Goal: Check status: Check status

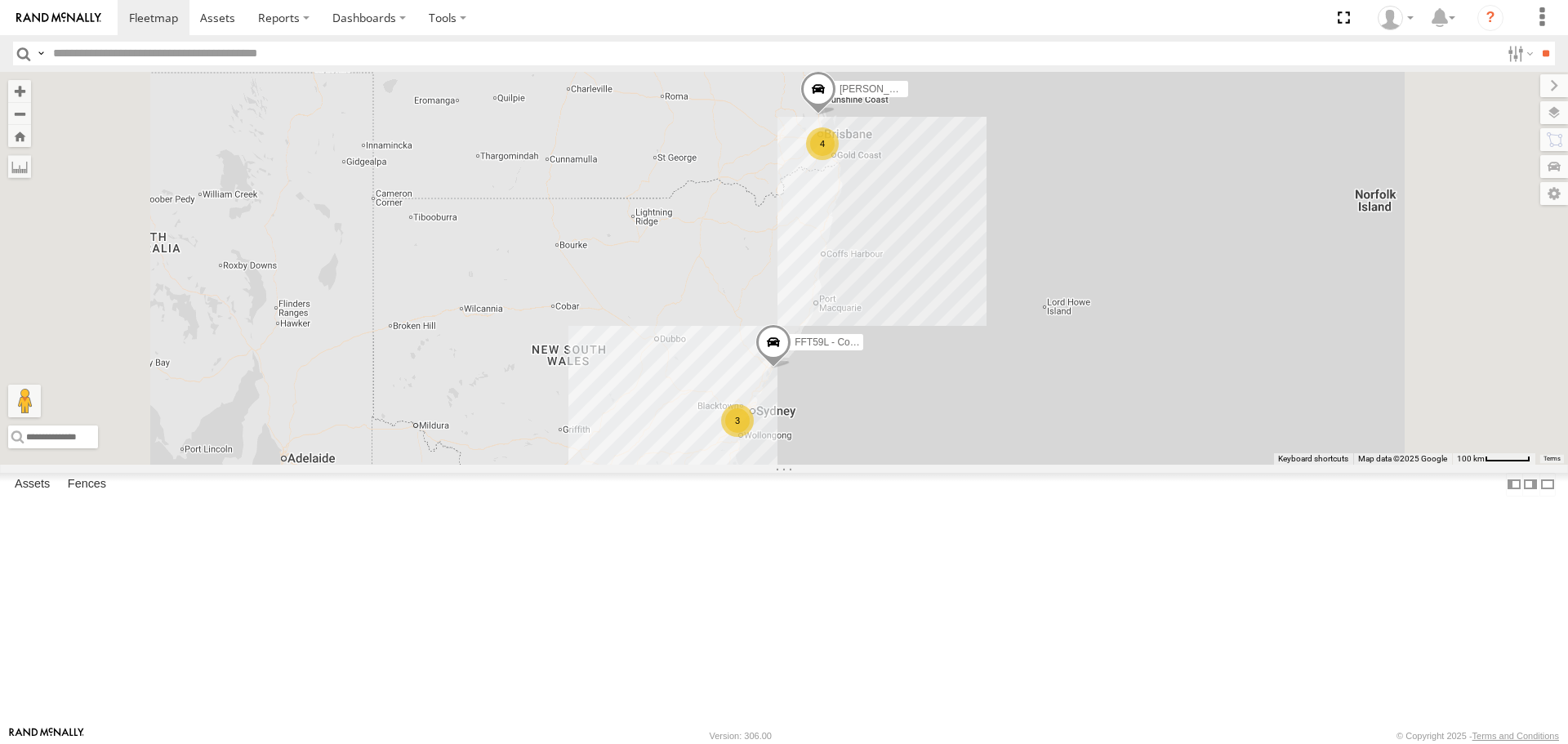
click at [836, 116] on span at bounding box center [818, 93] width 36 height 44
click at [997, 301] on div "3 FFT59L - Corolla Hatch 4 [PERSON_NAME] - Yellow [PERSON_NAME] - Yellow Brisba…" at bounding box center [784, 268] width 1568 height 392
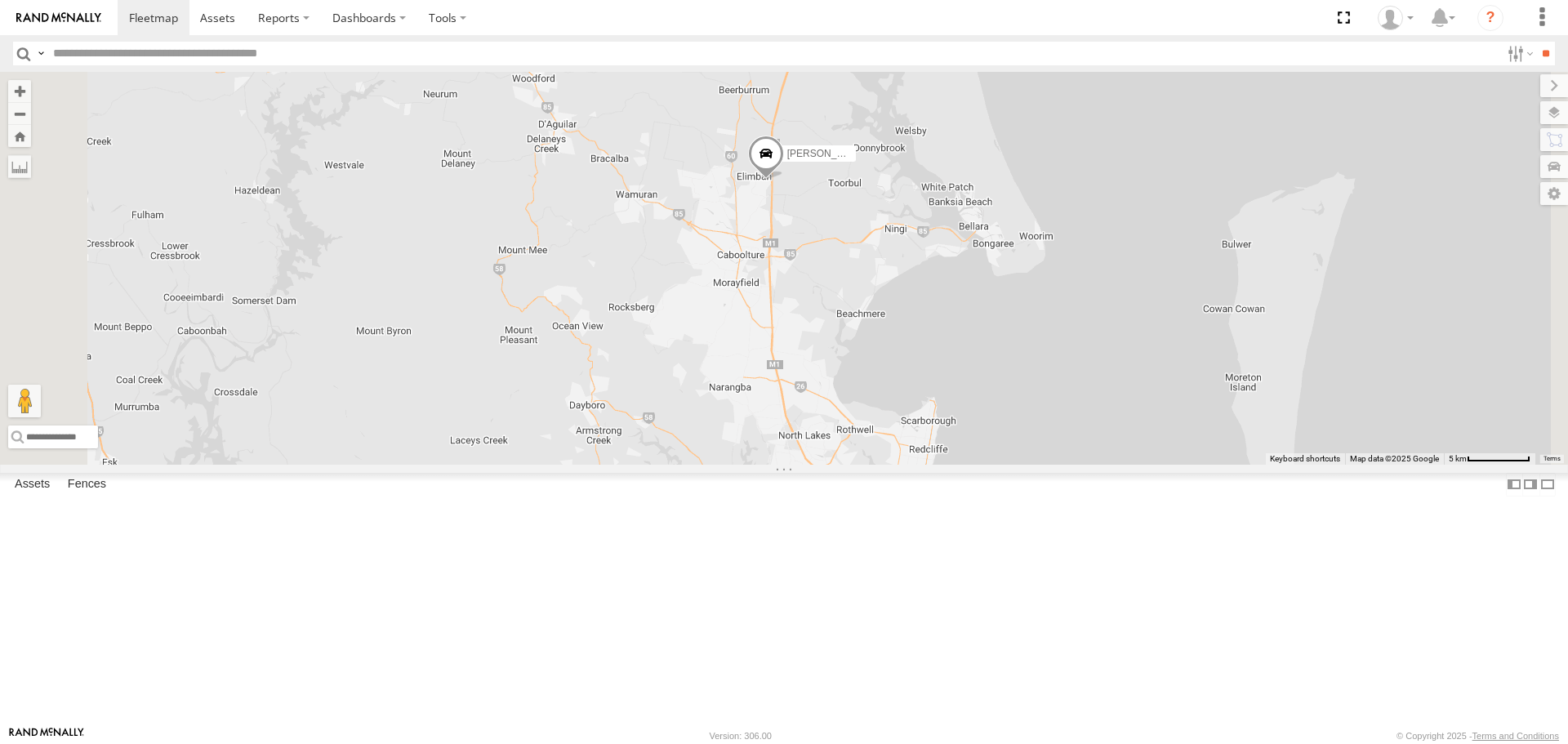
click at [979, 361] on div "FFT59L - Corolla [PERSON_NAME] - Yellow Crashed - Mint Green" at bounding box center [784, 268] width 1568 height 392
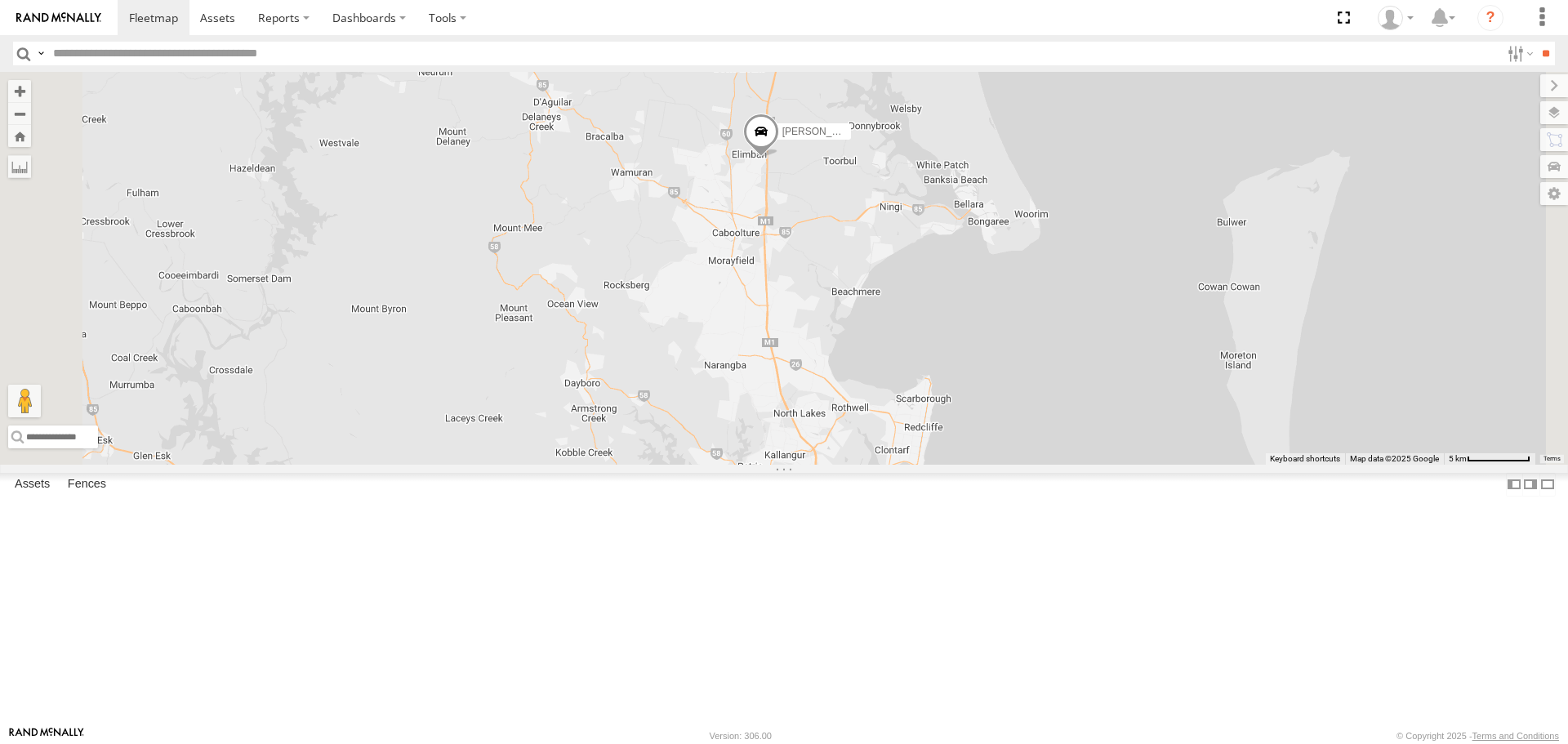
click at [1008, 333] on div "FFT59L - Corolla [PERSON_NAME] - Yellow Crashed - Mint Green" at bounding box center [784, 268] width 1568 height 392
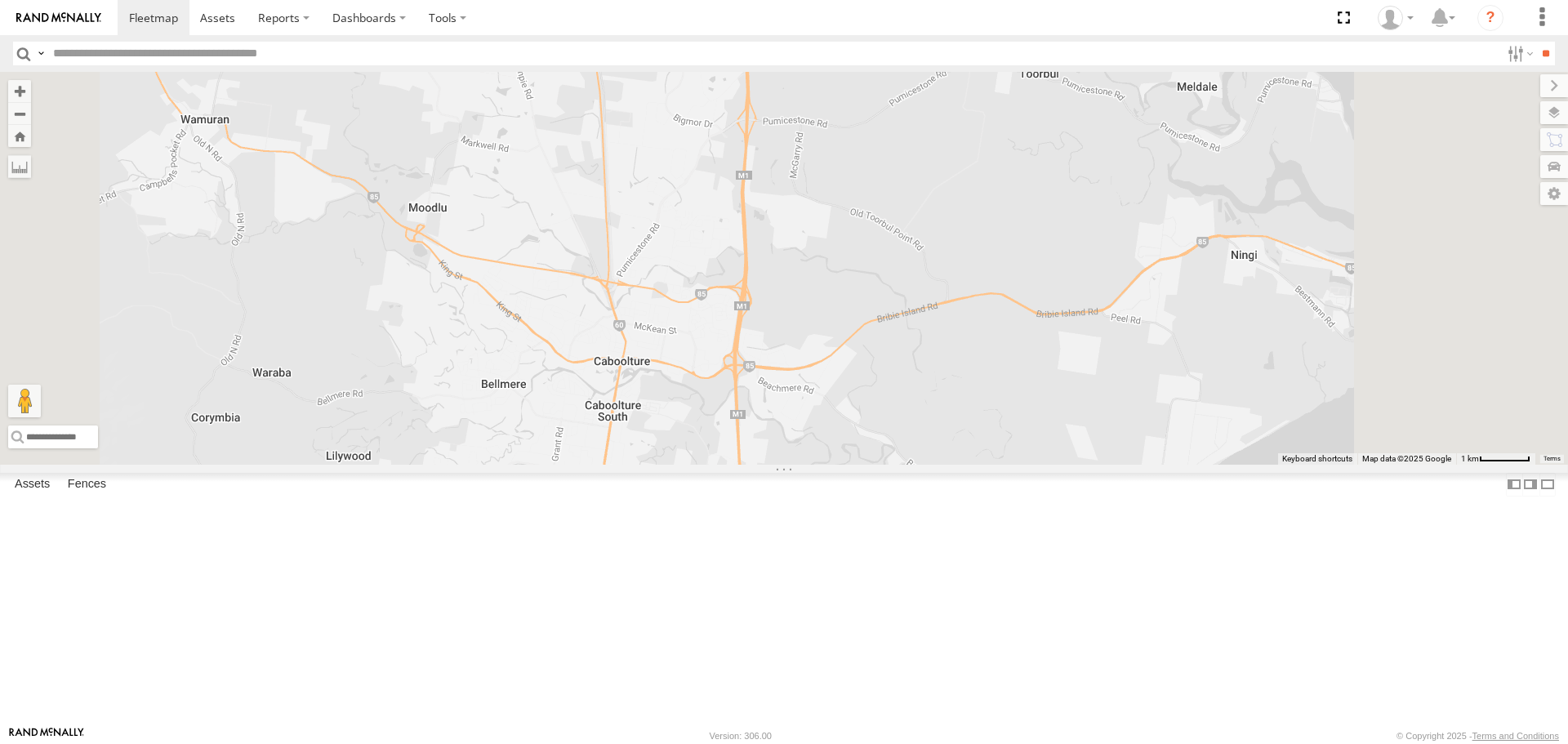
drag, startPoint x: 1003, startPoint y: 310, endPoint x: 973, endPoint y: 267, distance: 52.4
click at [973, 267] on div "FFT59L - Corolla [PERSON_NAME] - Yellow Crashed - Mint Green" at bounding box center [784, 268] width 1568 height 392
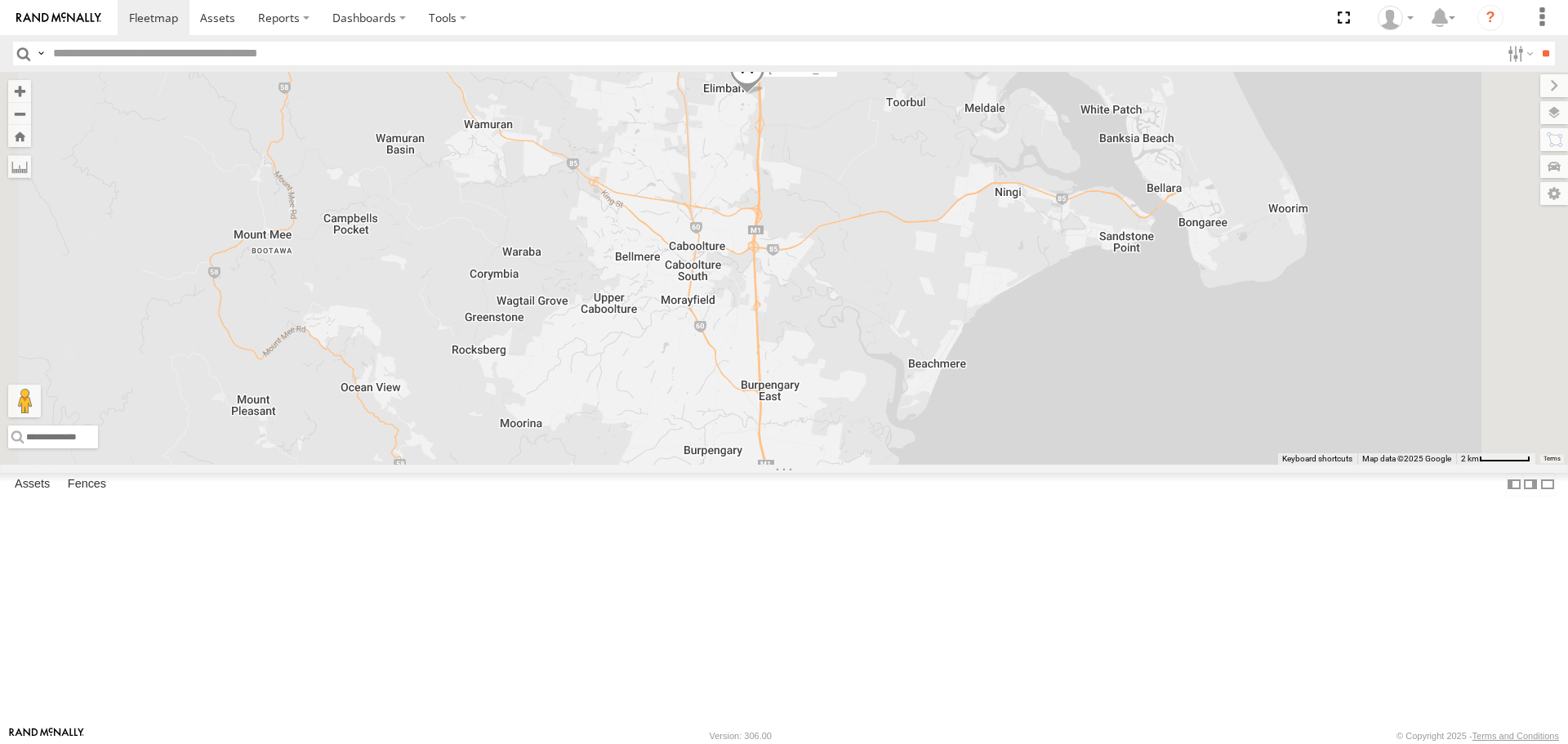
drag, startPoint x: 982, startPoint y: 302, endPoint x: 982, endPoint y: 268, distance: 34.0
click at [982, 268] on div "FFT59L - Corolla [PERSON_NAME] - Yellow Crashed - Mint Green" at bounding box center [784, 268] width 1568 height 392
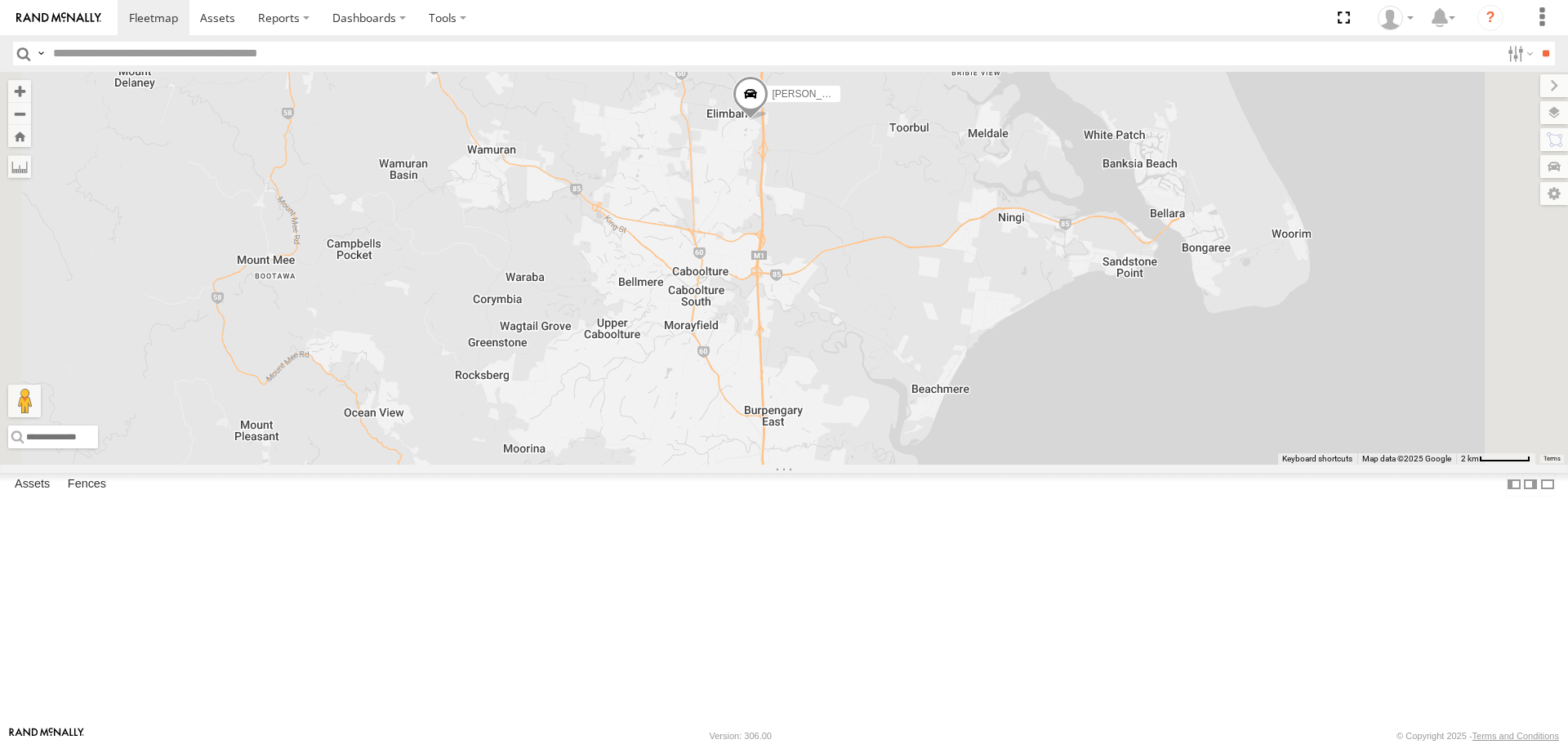
drag, startPoint x: 981, startPoint y: 268, endPoint x: 985, endPoint y: 311, distance: 43.2
click at [985, 311] on div "FFT59L - Corolla [PERSON_NAME] - Yellow Crashed - Mint Green" at bounding box center [784, 268] width 1568 height 392
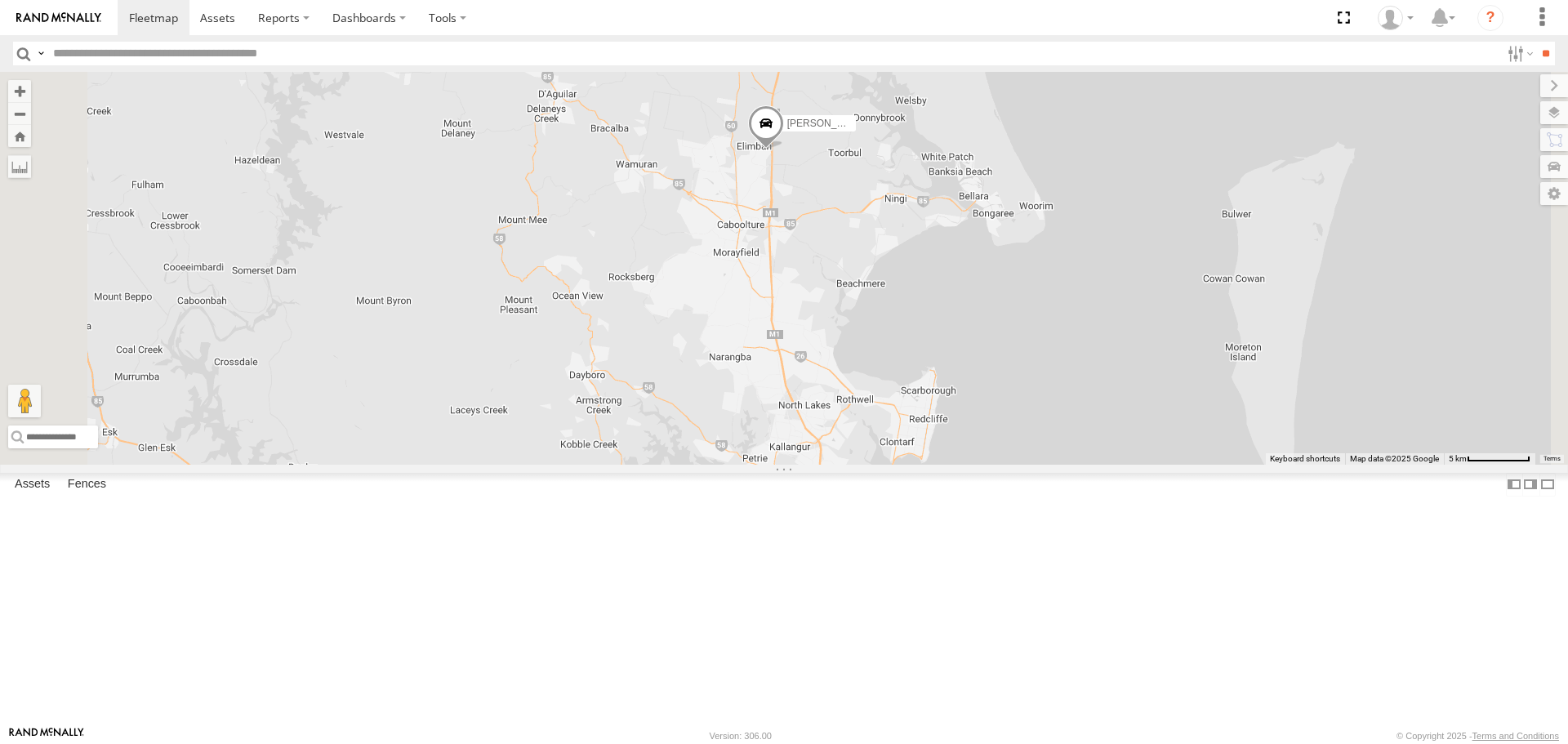
drag, startPoint x: 985, startPoint y: 310, endPoint x: 978, endPoint y: 286, distance: 25.0
click at [978, 286] on div "FFT59L - Corolla [PERSON_NAME] - Yellow Crashed - Mint Green" at bounding box center [784, 268] width 1568 height 392
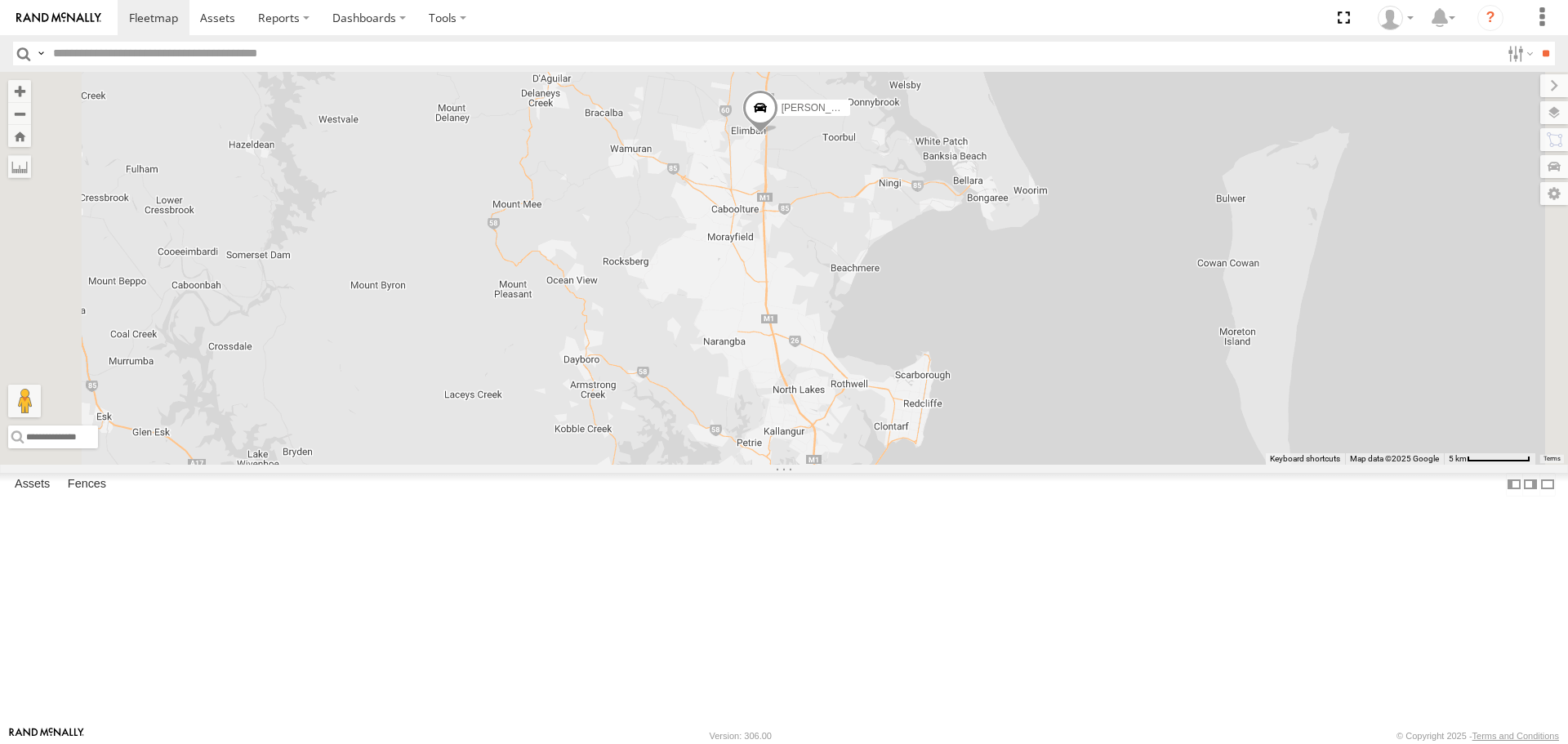
click at [977, 281] on div "FFT59L - Corolla [PERSON_NAME] - Yellow Crashed - Mint Green" at bounding box center [784, 268] width 1568 height 392
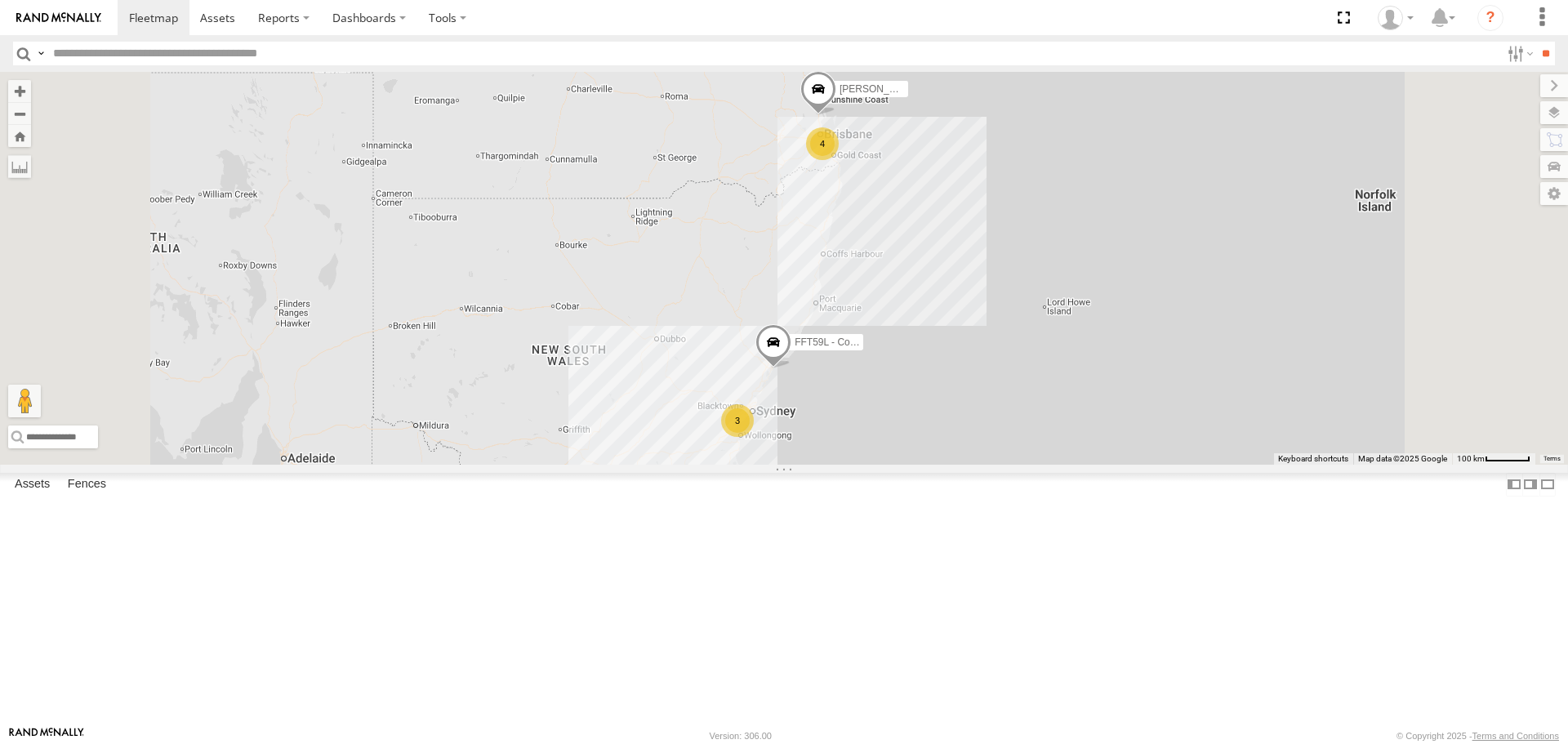
click at [836, 116] on span at bounding box center [818, 93] width 36 height 44
